Goal: Register for event/course

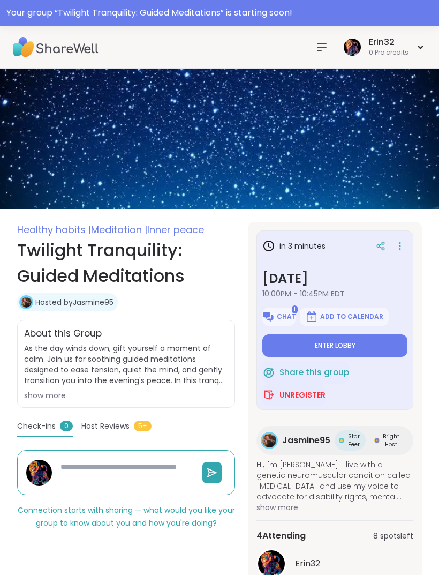
click at [362, 346] on button "Enter lobby" at bounding box center [334, 345] width 145 height 22
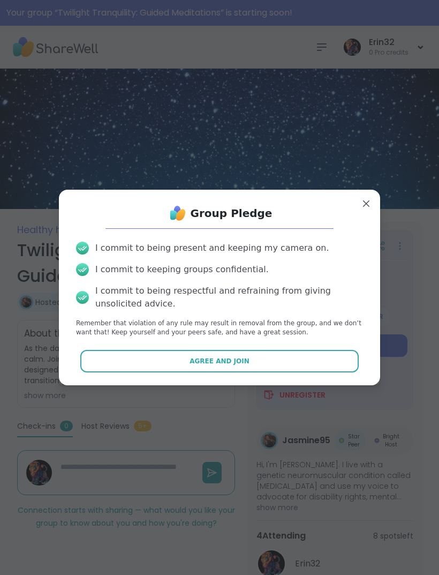
click at [320, 363] on button "Agree and Join" at bounding box center [219, 361] width 279 height 22
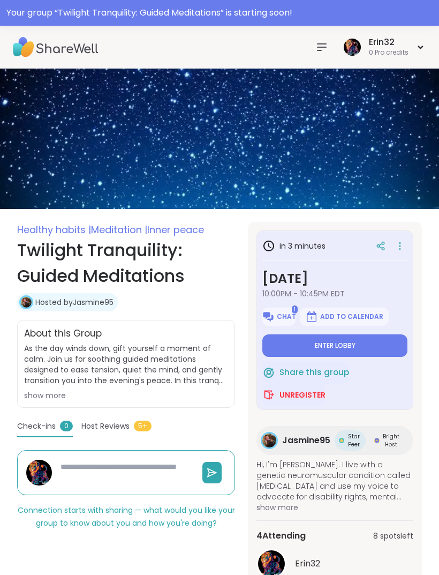
type textarea "*"
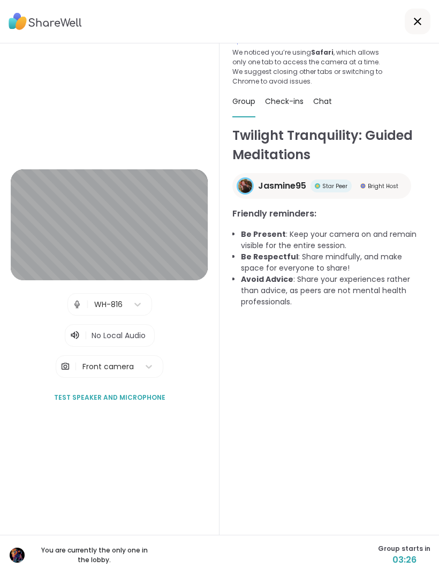
scroll to position [41, 0]
click at [409, 32] on div at bounding box center [418, 22] width 26 height 26
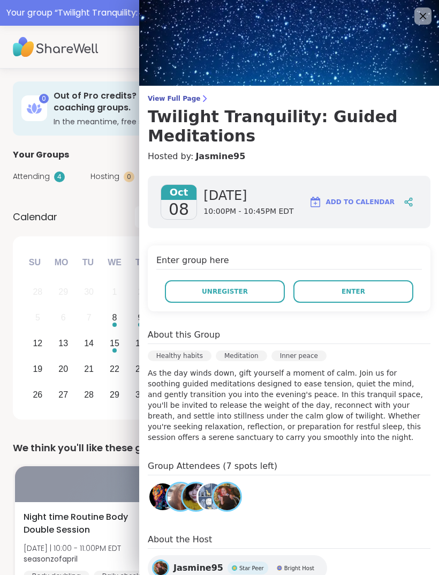
click at [374, 285] on button "Enter" at bounding box center [353, 291] width 120 height 22
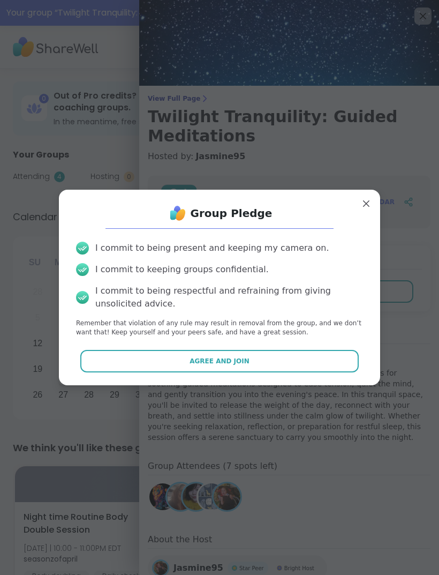
click at [324, 359] on button "Agree and Join" at bounding box center [219, 361] width 279 height 22
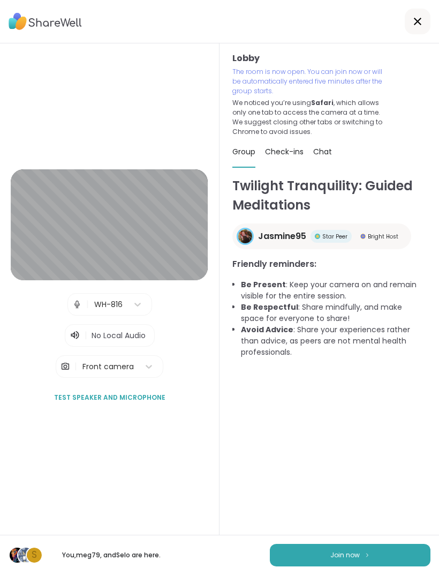
click at [376, 565] on button "Join now" at bounding box center [350, 554] width 161 height 22
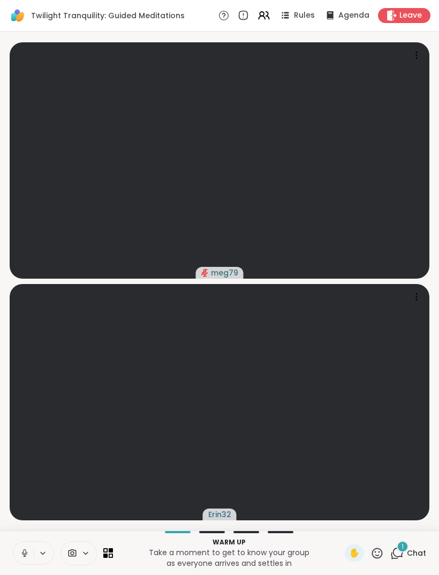
click at [407, 549] on div "1" at bounding box center [403, 546] width 12 height 12
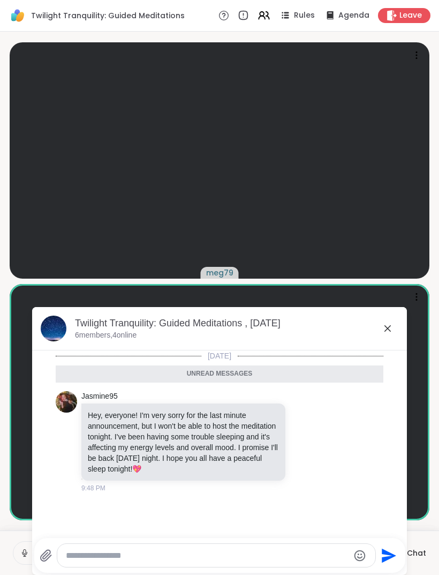
click at [387, 320] on div "Twilight Tranquility: Guided Meditations , [DATE]" at bounding box center [236, 322] width 323 height 13
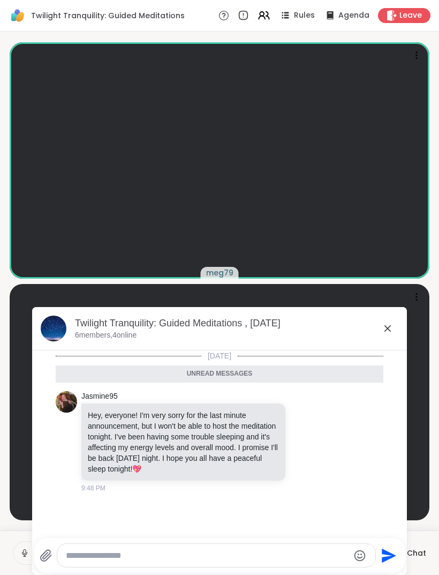
click at [393, 323] on icon at bounding box center [387, 328] width 13 height 13
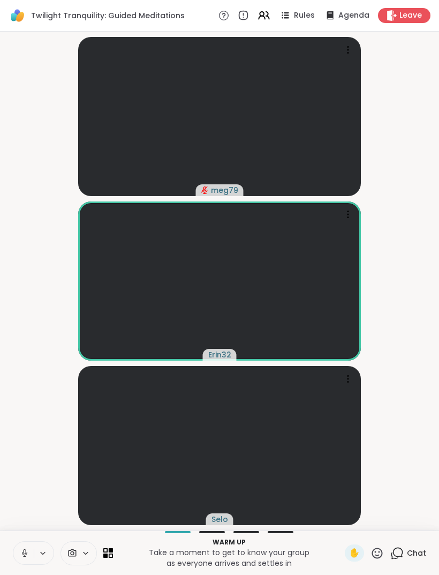
click at [407, 16] on span "Leave" at bounding box center [410, 15] width 22 height 11
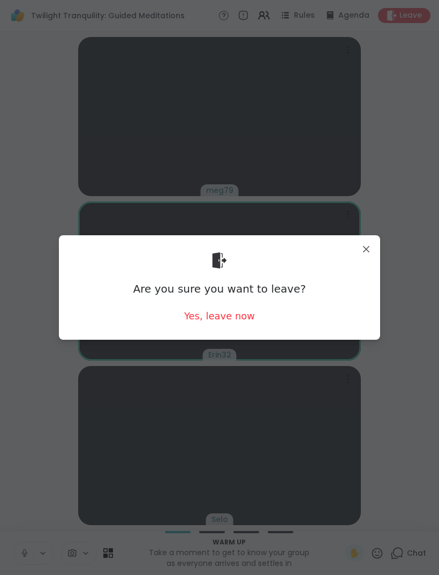
click at [255, 312] on div "Are you sure you want to leave? Yes, leave now" at bounding box center [219, 287] width 304 height 87
click at [245, 318] on div "Yes, leave now" at bounding box center [219, 315] width 71 height 13
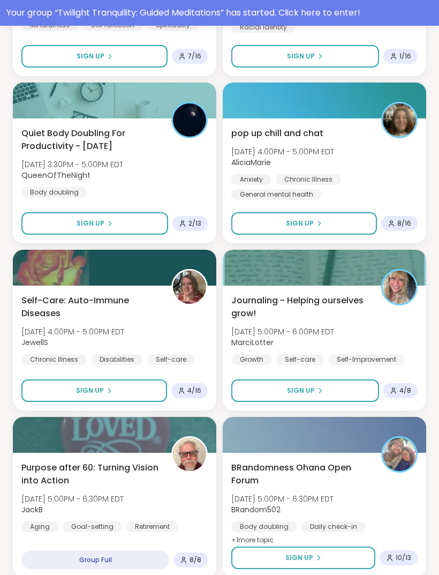
scroll to position [2648, 0]
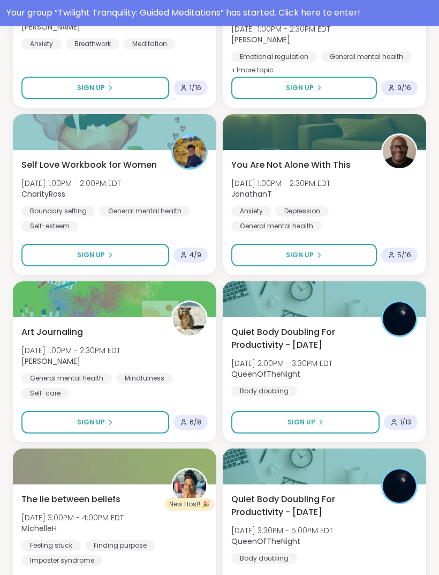
scroll to position [5655, 0]
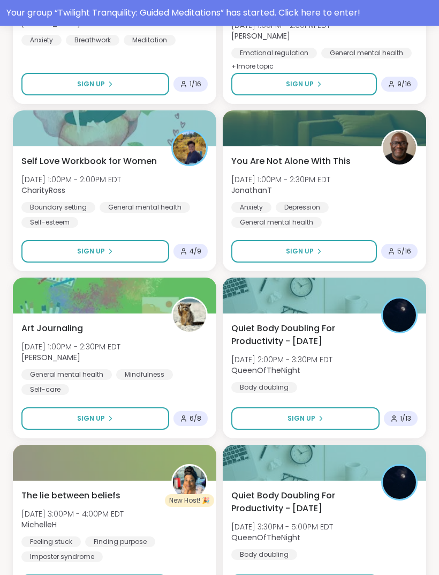
scroll to position [5608, 0]
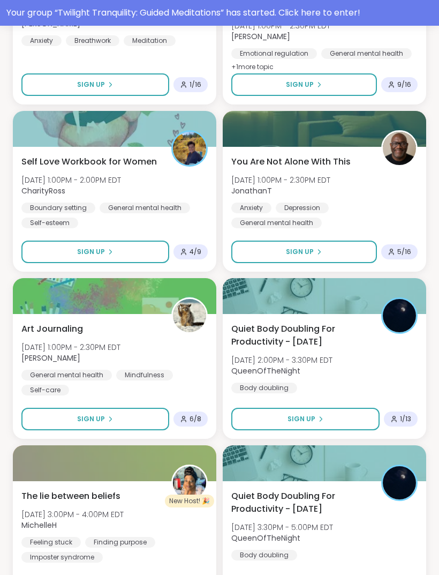
click at [148, 414] on button "Sign Up" at bounding box center [95, 418] width 148 height 22
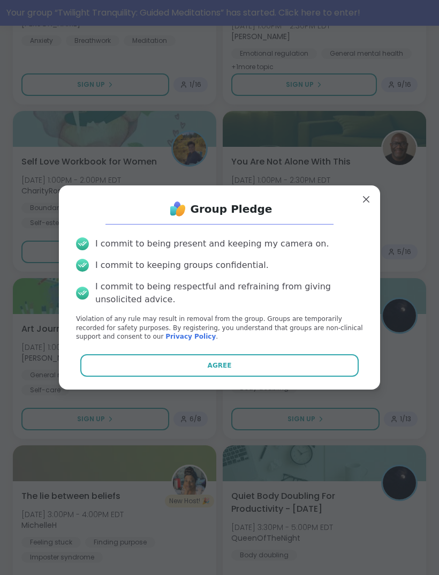
click at [245, 366] on button "Agree" at bounding box center [219, 365] width 279 height 22
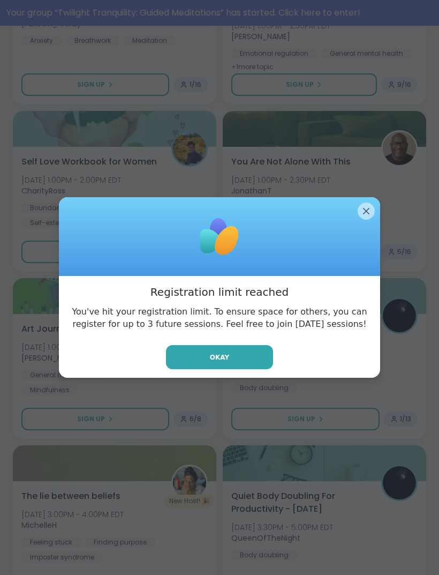
click at [255, 364] on button "Okay" at bounding box center [219, 357] width 107 height 24
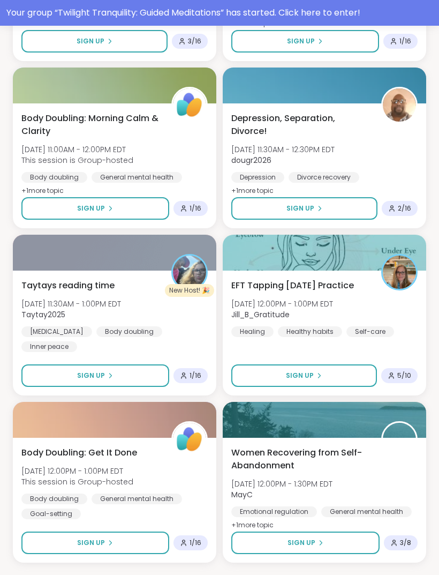
scroll to position [8661, 0]
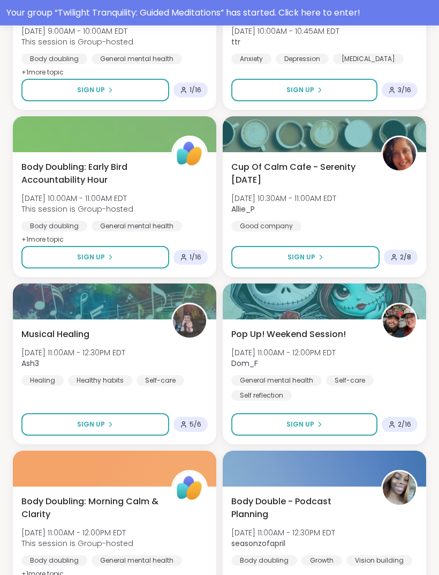
scroll to position [11668, 0]
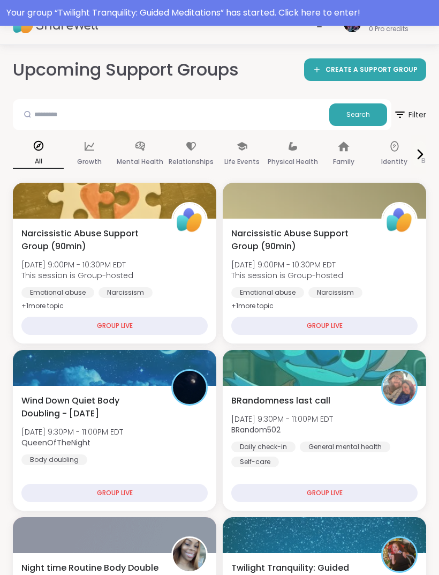
scroll to position [0, 0]
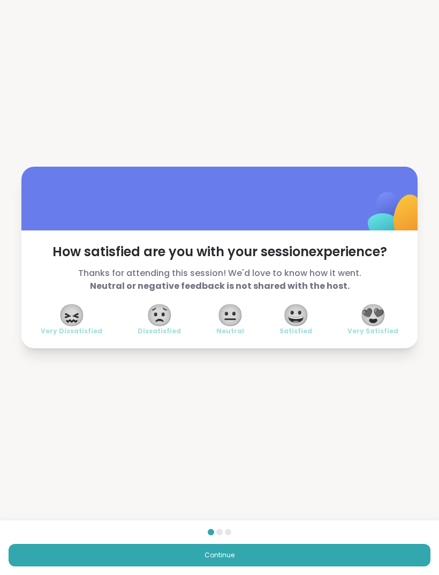
click at [380, 320] on span "😍" at bounding box center [373, 314] width 27 height 19
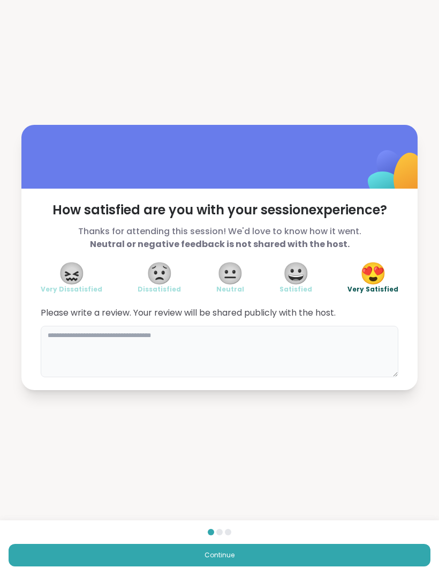
click at [335, 343] on textarea at bounding box center [220, 351] width 358 height 51
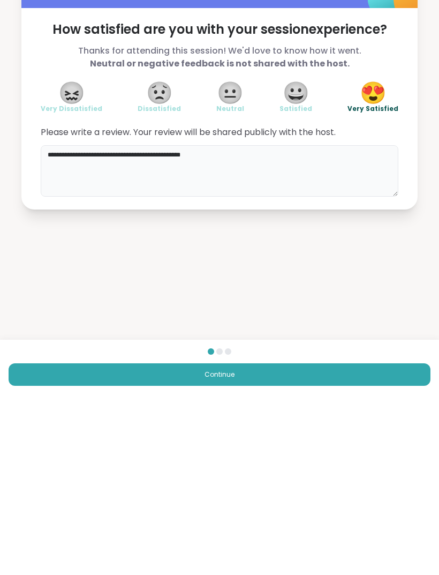
type textarea "**********"
click at [335, 543] on button "Continue" at bounding box center [220, 554] width 422 height 22
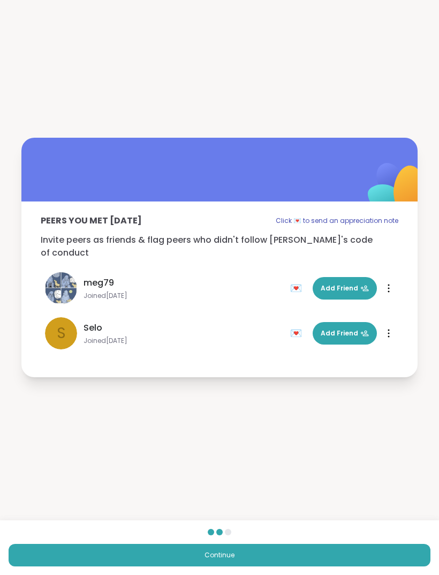
click at [350, 286] on span "Add Friend" at bounding box center [345, 288] width 48 height 10
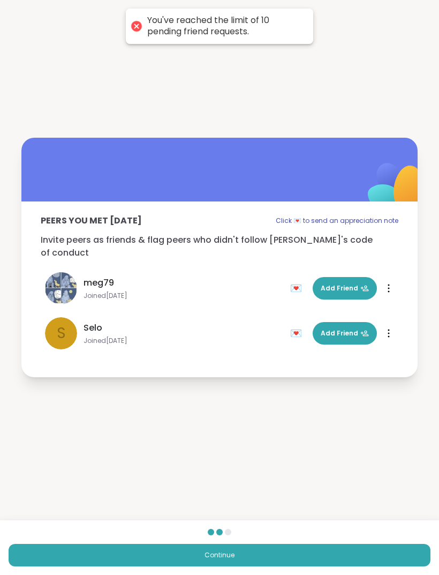
click at [352, 328] on span "Add Friend" at bounding box center [345, 333] width 48 height 10
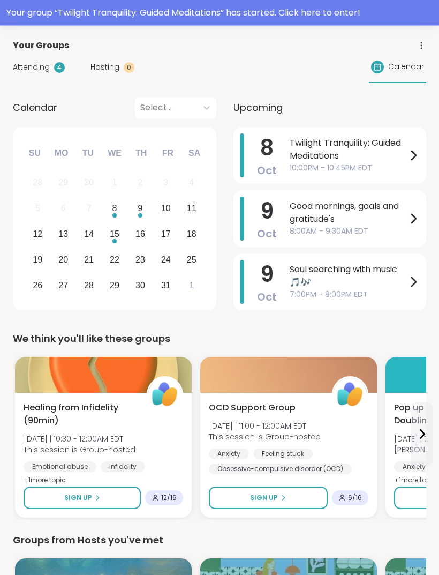
scroll to position [109, 0]
click at [369, 290] on span "7:00PM - 8:00PM EDT" at bounding box center [348, 294] width 117 height 11
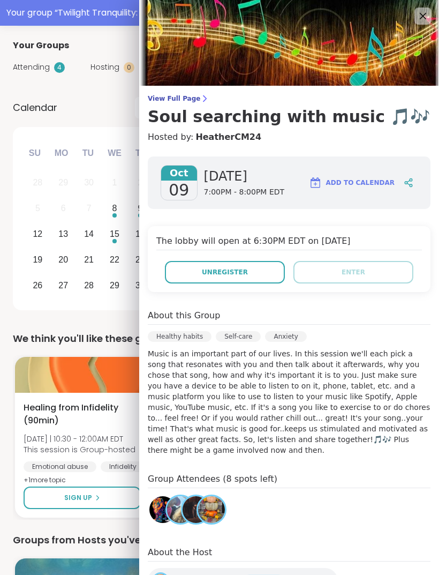
click at [249, 271] on button "Unregister" at bounding box center [225, 272] width 120 height 22
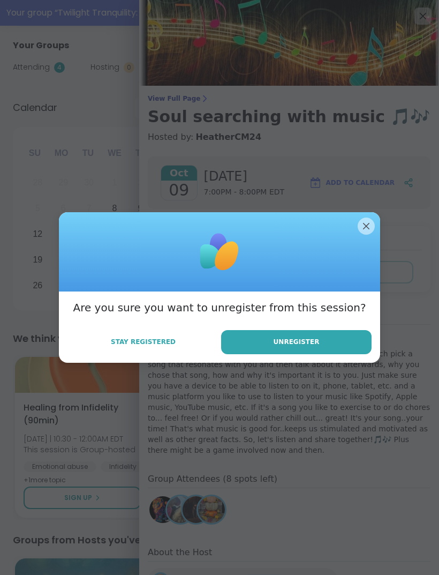
click at [298, 352] on button "Unregister" at bounding box center [296, 342] width 150 height 24
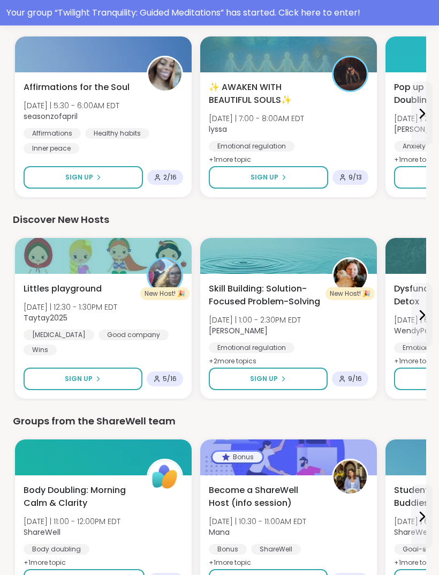
scroll to position [1273, 0]
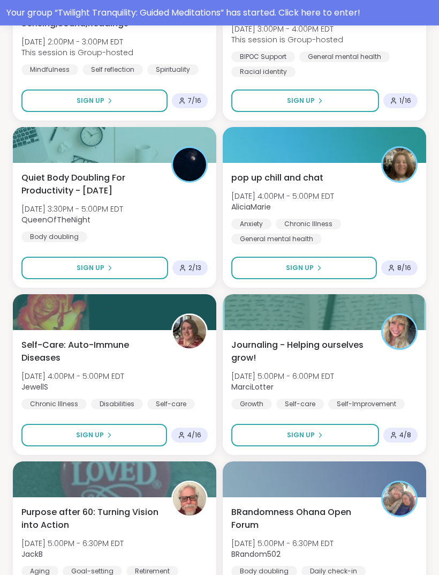
scroll to position [2648, 0]
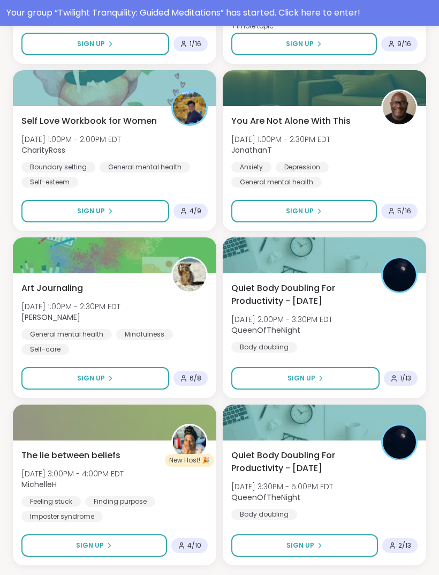
scroll to position [5655, 0]
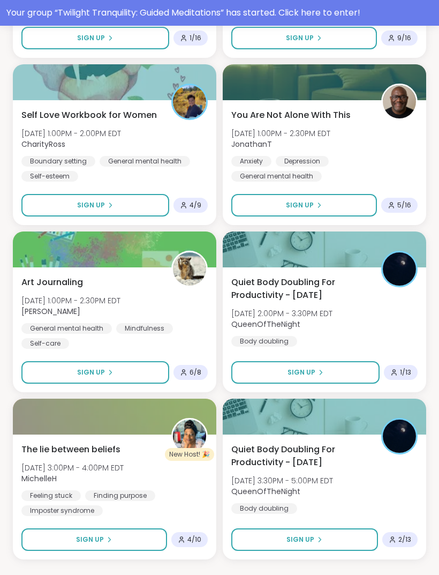
click at [167, 300] on div "Art Journaling [DATE] 1:00PM - 2:30PM [PERSON_NAME] General mental health Mindf…" at bounding box center [114, 312] width 186 height 73
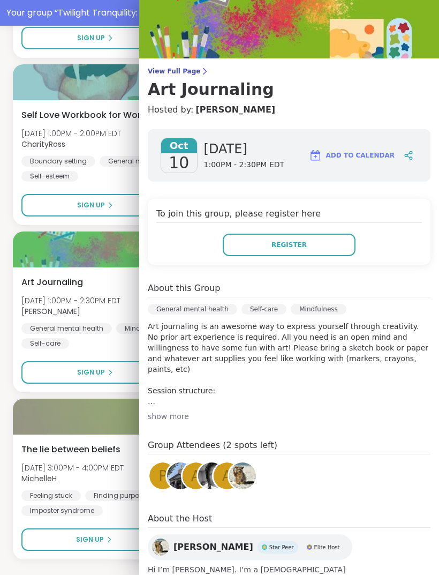
scroll to position [28, 0]
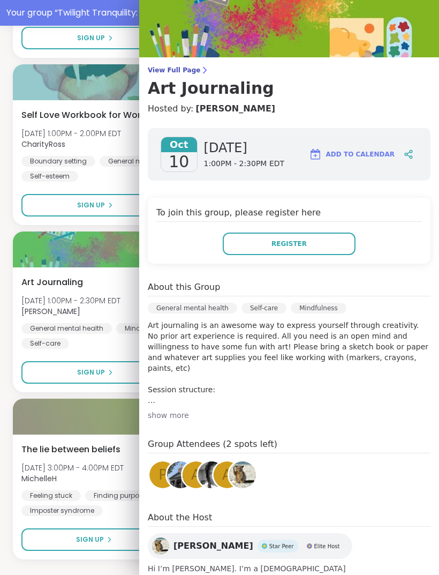
click at [123, 258] on div at bounding box center [114, 249] width 203 height 36
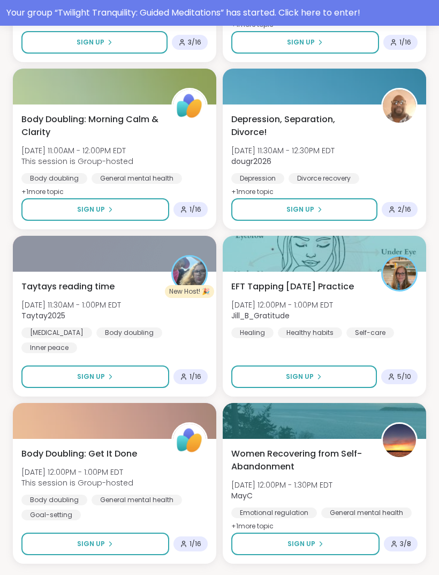
scroll to position [8661, 0]
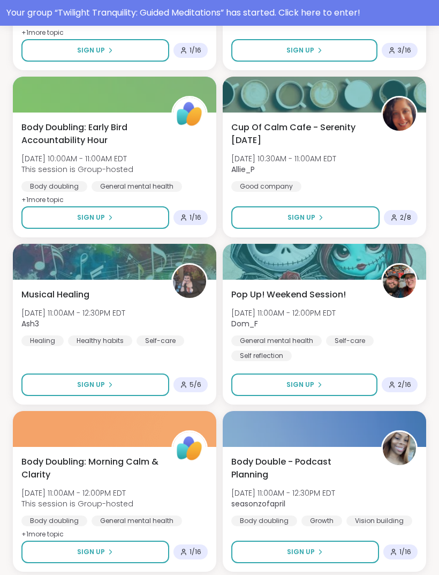
scroll to position [11668, 0]
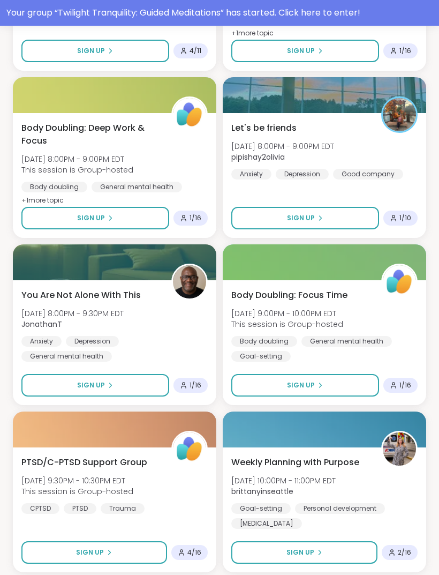
scroll to position [14675, 0]
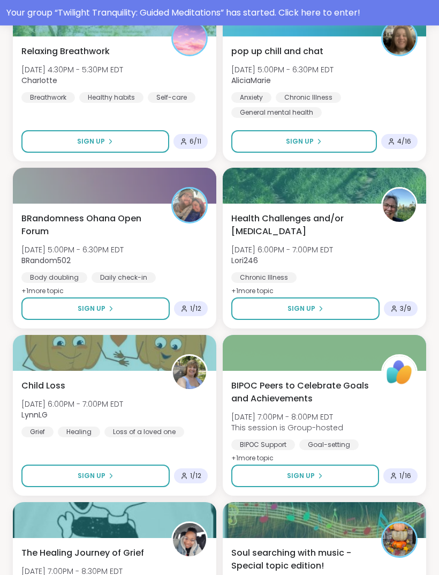
scroll to position [17682, 0]
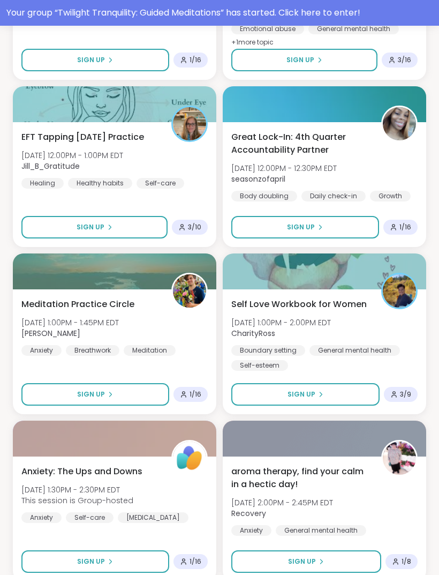
scroll to position [20689, 0]
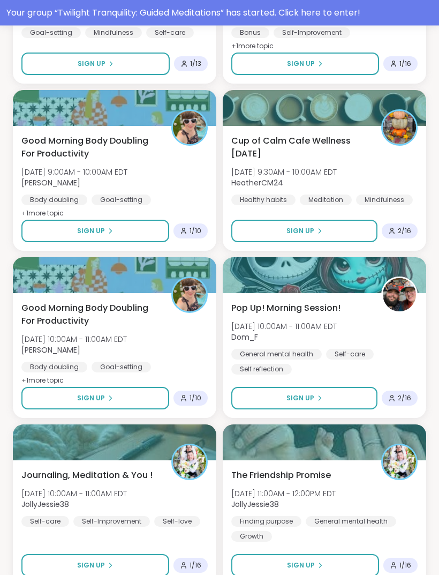
scroll to position [23696, 0]
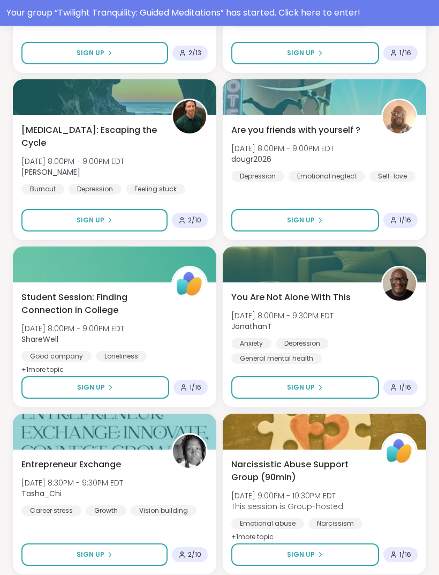
scroll to position [26703, 0]
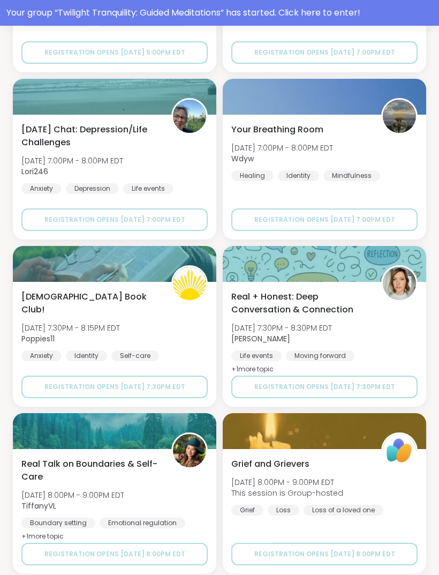
scroll to position [29710, 0]
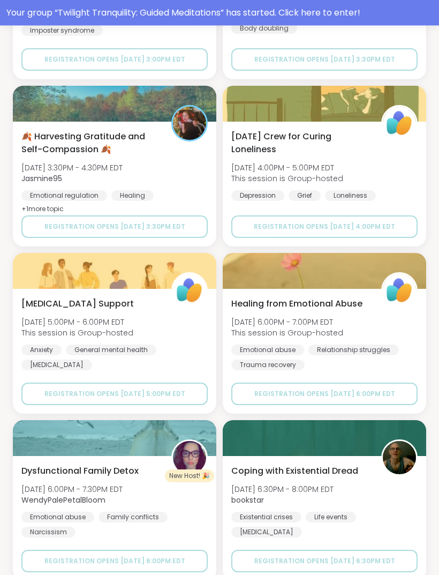
scroll to position [32717, 0]
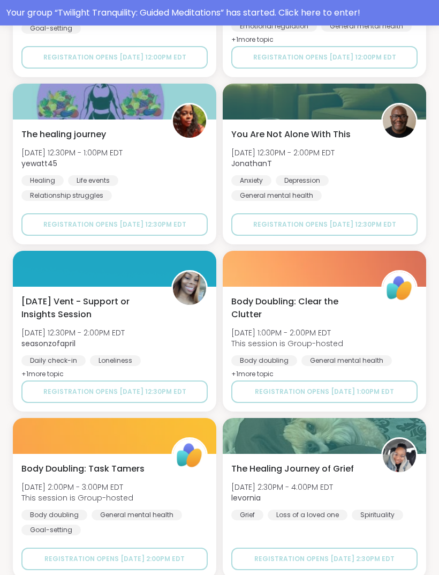
scroll to position [35724, 0]
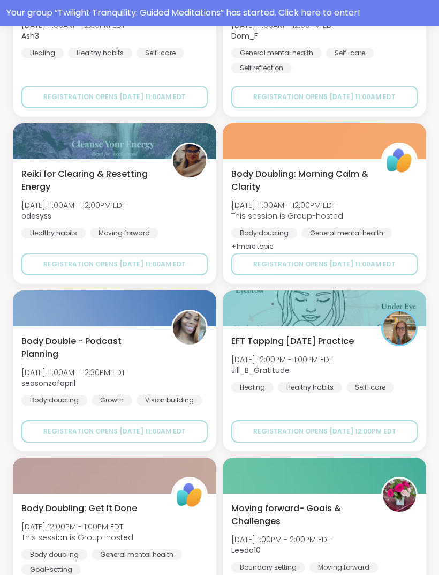
scroll to position [38731, 0]
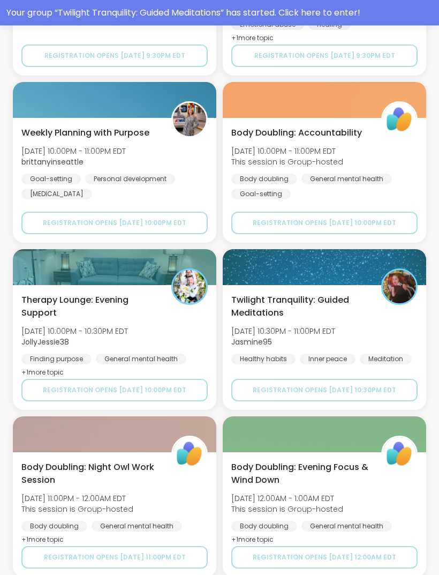
scroll to position [41737, 0]
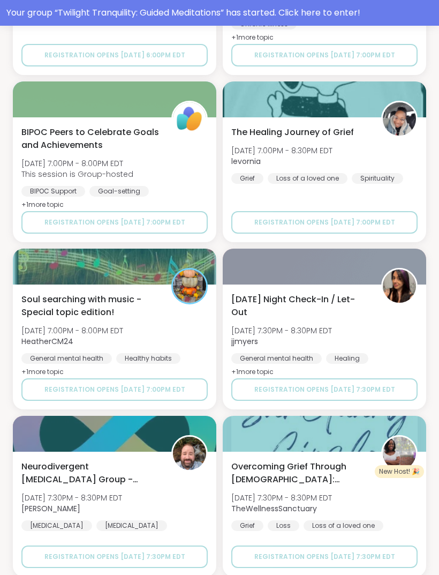
scroll to position [44744, 0]
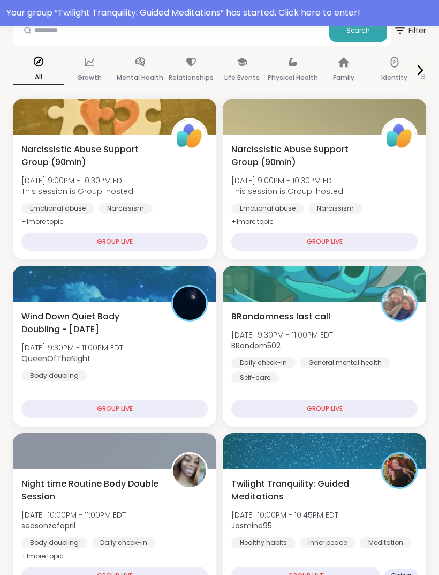
scroll to position [0, 0]
